Goal: Task Accomplishment & Management: Use online tool/utility

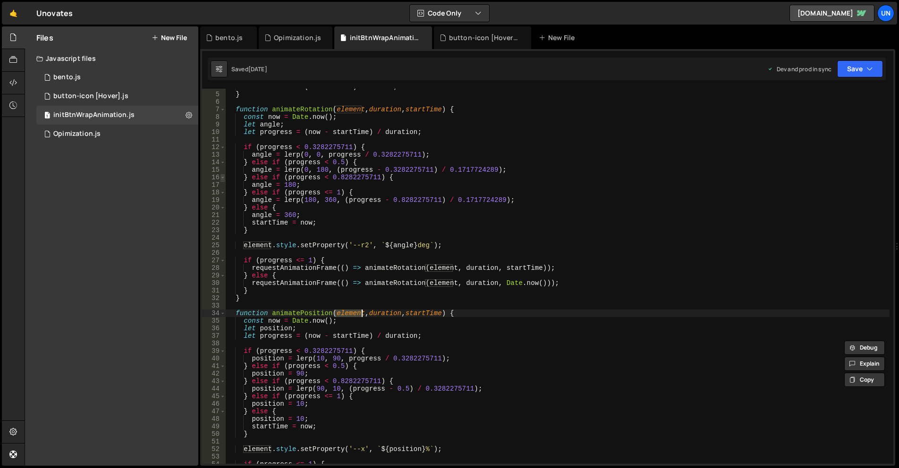
scroll to position [28, 0]
click at [116, 78] on div "1 bento.js 0" at bounding box center [117, 77] width 162 height 19
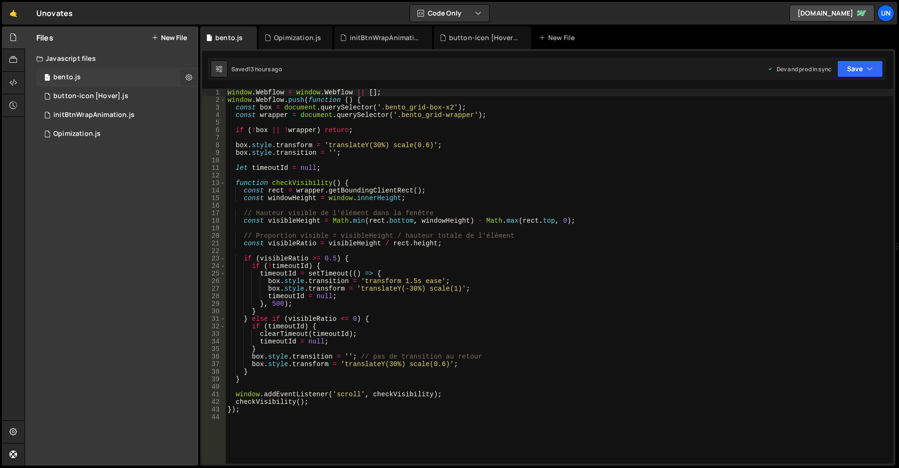
click at [183, 82] on button at bounding box center [188, 77] width 17 height 17
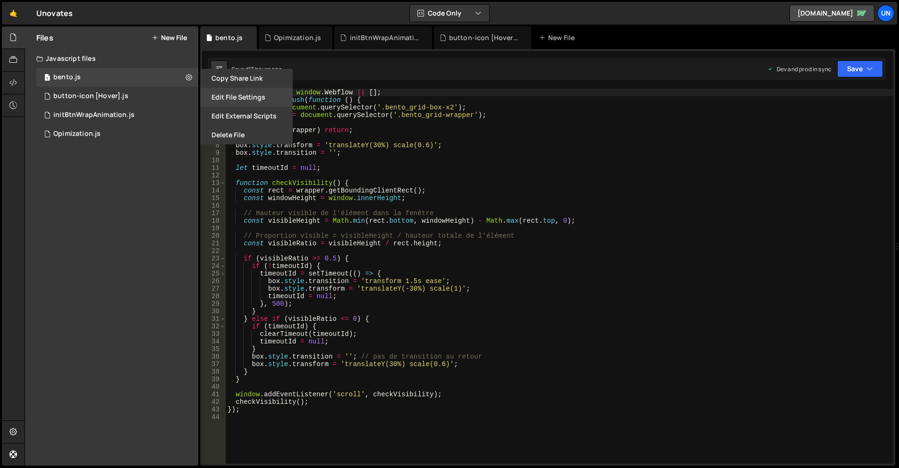
click at [239, 102] on button "Edit File Settings" at bounding box center [246, 97] width 93 height 19
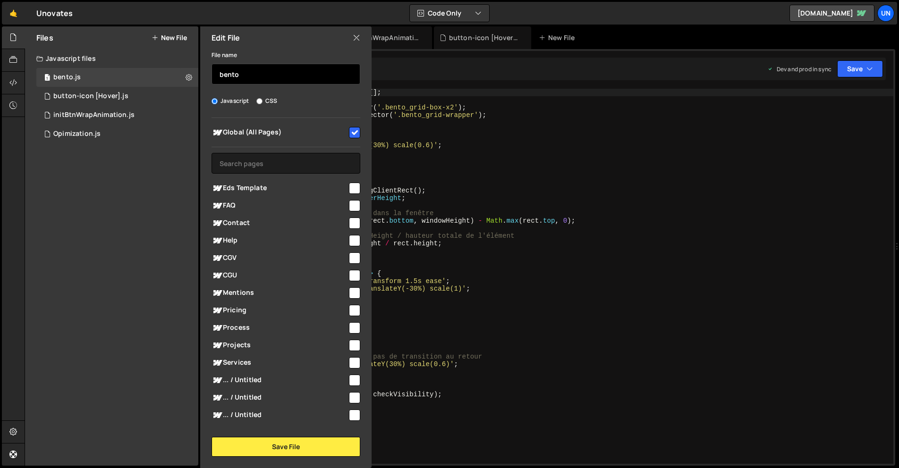
click at [254, 70] on input "bento" at bounding box center [286, 74] width 149 height 21
type input "bento-x2"
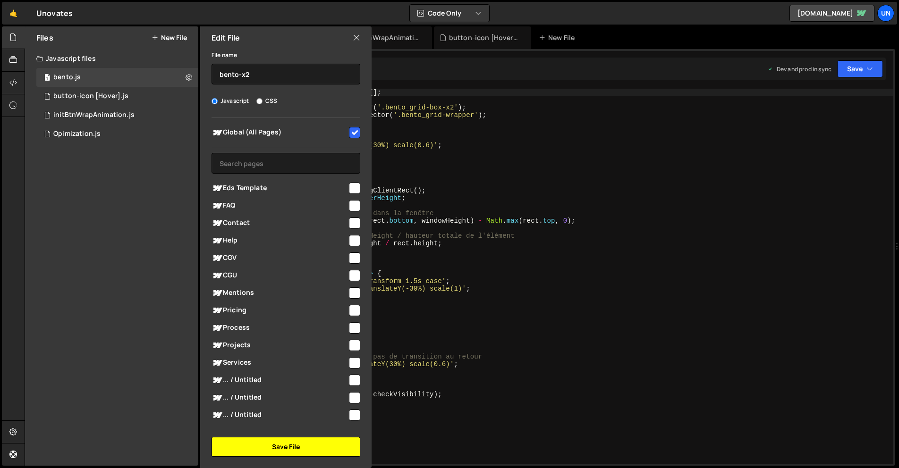
click at [316, 451] on button "Save File" at bounding box center [286, 447] width 149 height 20
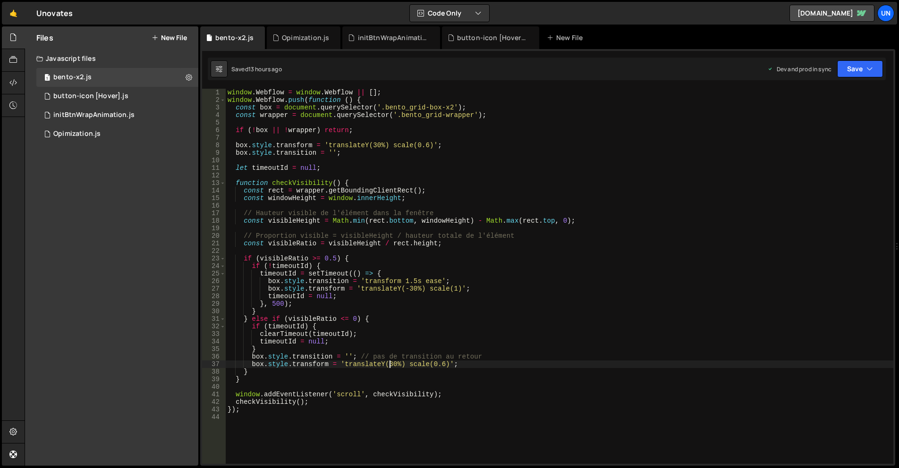
click at [391, 365] on div "window . Webflow = window . Webflow || [ ] ; window . Webflow . push ( function…" at bounding box center [560, 284] width 668 height 390
click at [410, 291] on div "window . Webflow = window . Webflow || [ ] ; window . Webflow . push ( function…" at bounding box center [560, 284] width 668 height 390
click at [412, 288] on div "window . Webflow = window . Webflow || [ ] ; window . Webflow . push ( function…" at bounding box center [560, 284] width 668 height 390
click at [409, 288] on div "window . Webflow = window . Webflow || [ ] ; window . Webflow . push ( function…" at bounding box center [560, 284] width 668 height 390
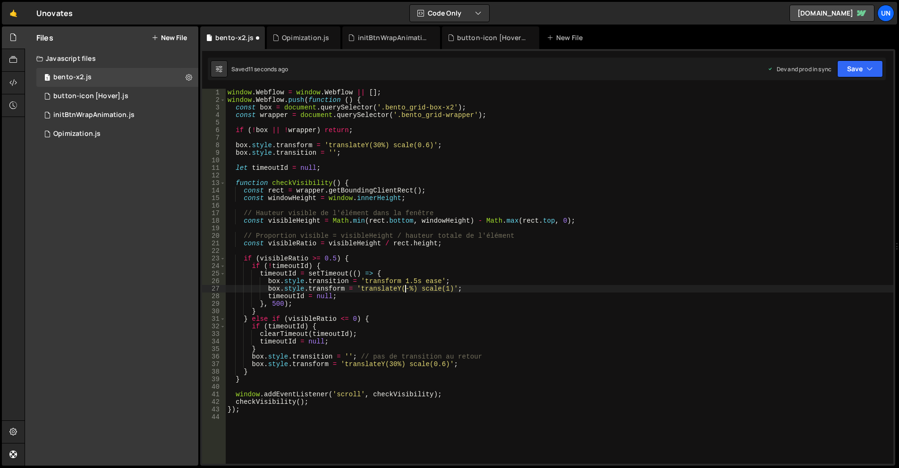
scroll to position [0, 13]
click at [371, 142] on div "window . Webflow = window . Webflow || [ ] ; window . Webflow . push ( function…" at bounding box center [560, 284] width 668 height 390
click at [378, 143] on div "window . Webflow = window . Webflow || [ ] ; window . Webflow . push ( function…" at bounding box center [560, 284] width 668 height 390
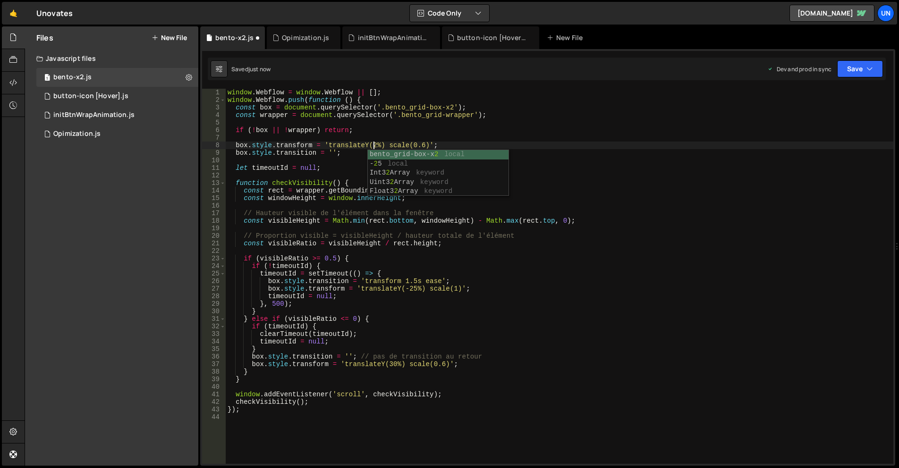
scroll to position [0, 10]
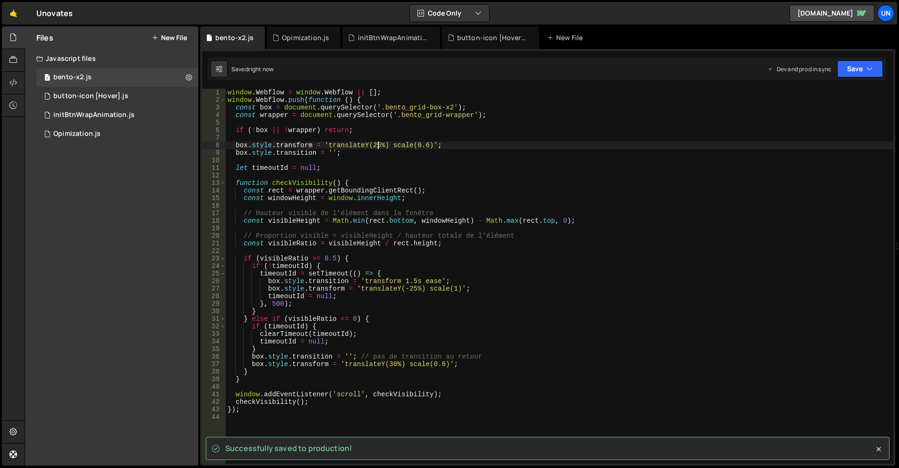
type textarea "box.style.transform = 'translateY(25%) scale(0.6)';"
